Goal: Download file/media

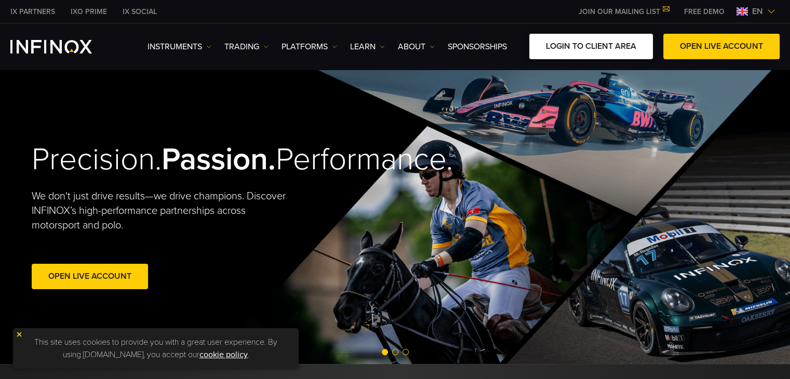
click at [554, 50] on link "LOGIN TO CLIENT AREA" at bounding box center [591, 46] width 124 height 25
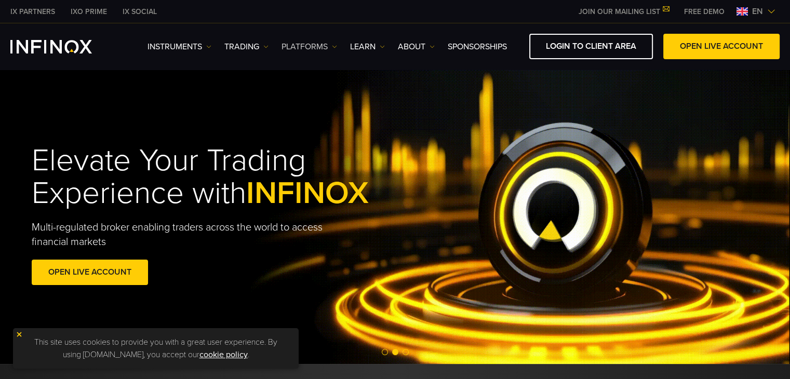
click at [306, 43] on link "PLATFORMS" at bounding box center [310, 47] width 56 height 12
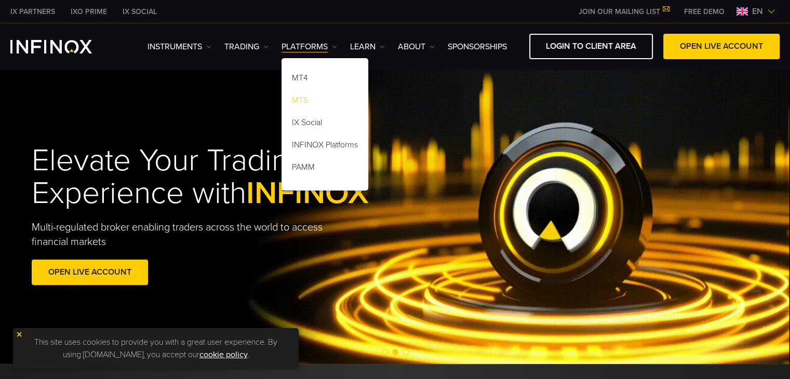
click at [314, 96] on link "MT5" at bounding box center [325, 102] width 87 height 22
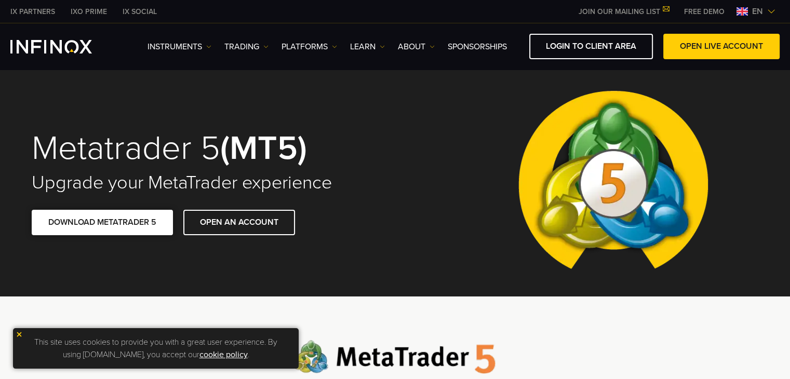
click at [144, 228] on link "DOWNLOAD METATRADER 5" at bounding box center [102, 222] width 141 height 25
